Goal: Information Seeking & Learning: Check status

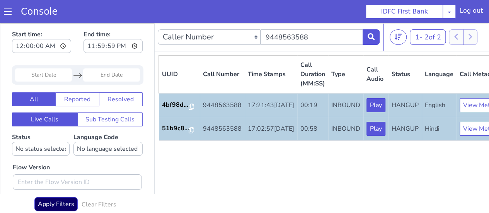
scroll to position [7, 0]
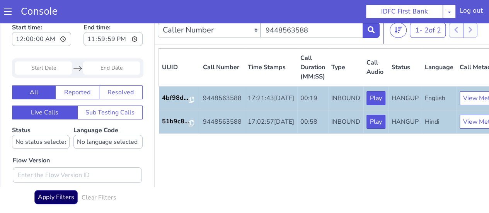
click at [215, 105] on td "9448563588" at bounding box center [222, 98] width 45 height 24
click at [176, 103] on p "4bf98d..." at bounding box center [175, 97] width 27 height 9
